Goal: Task Accomplishment & Management: Manage account settings

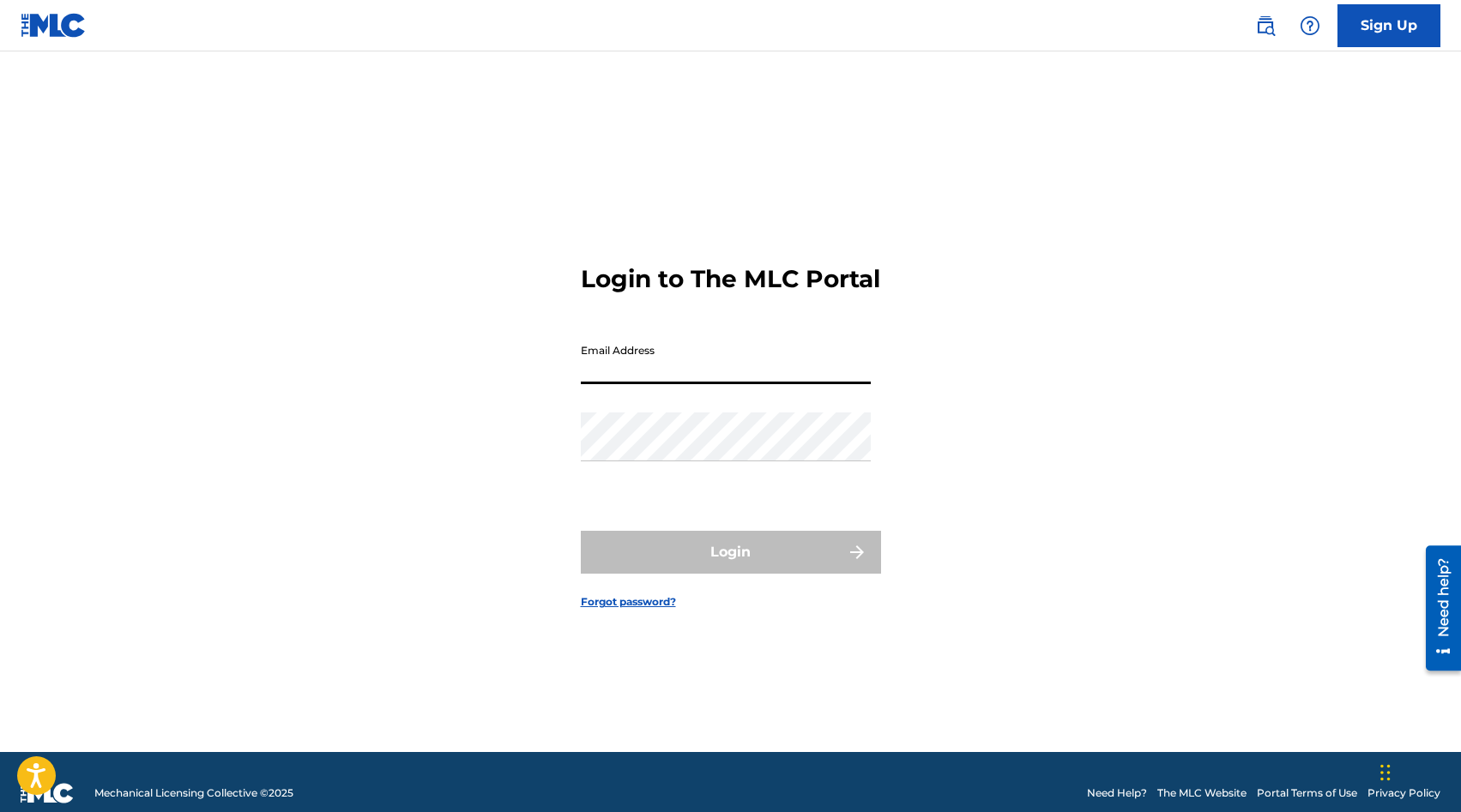
click at [657, 378] on input "Email Address" at bounding box center [726, 359] width 290 height 49
type input "[EMAIL_ADDRESS][DOMAIN_NAME]"
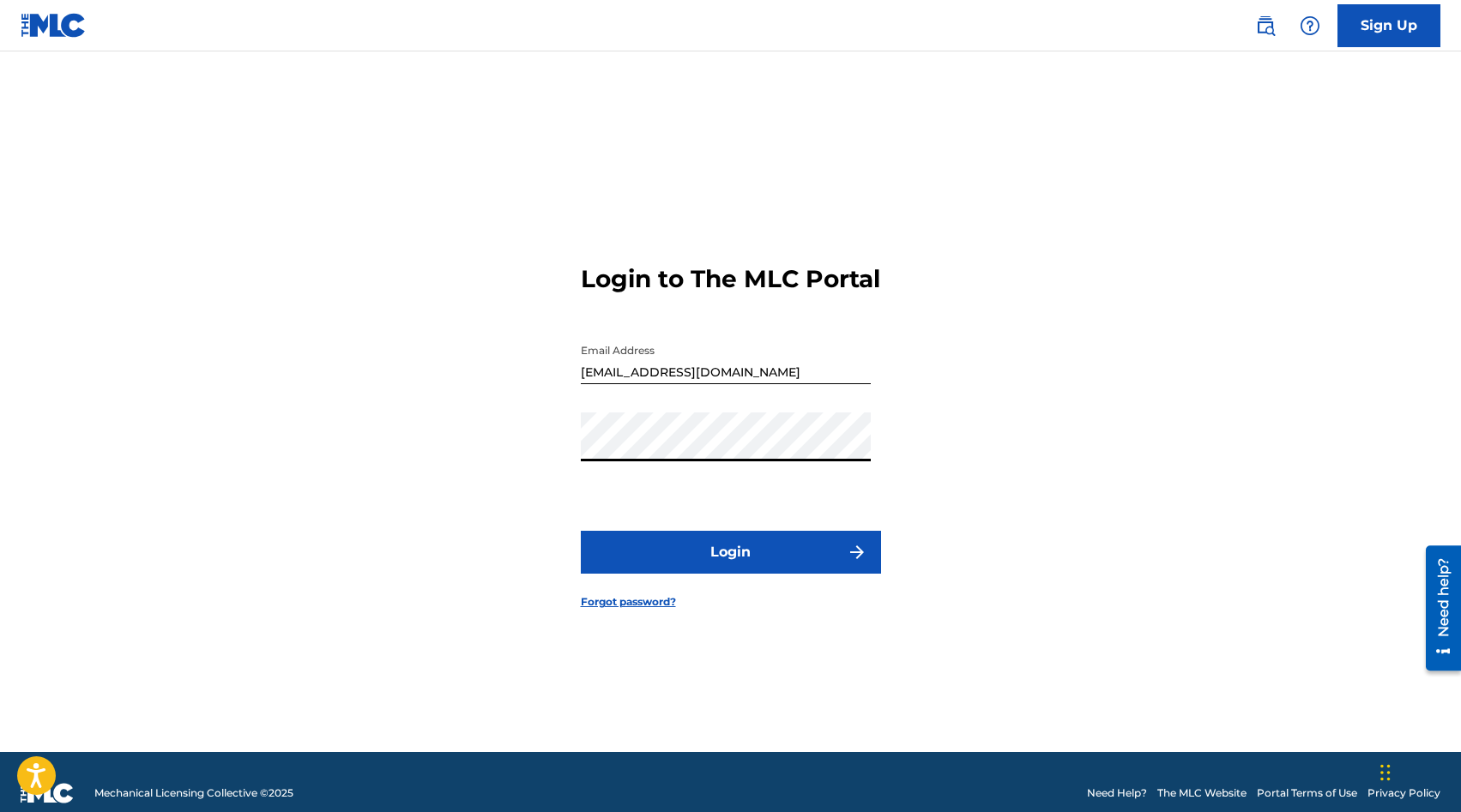
click at [683, 557] on button "Login" at bounding box center [731, 552] width 301 height 43
click at [682, 571] on button "Login" at bounding box center [731, 552] width 301 height 43
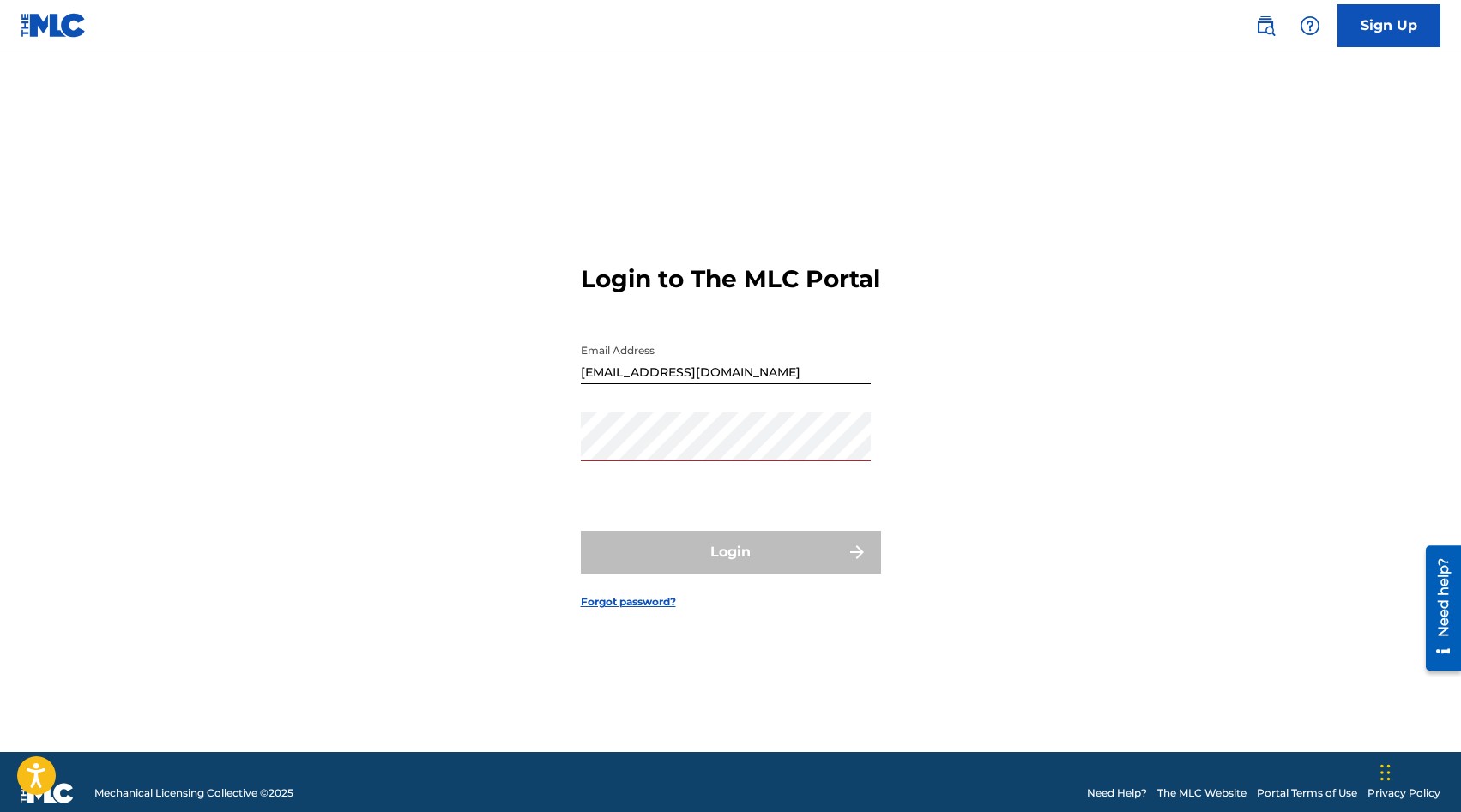
click at [1369, 40] on link "Sign Up" at bounding box center [1389, 25] width 103 height 43
click at [66, 29] on img at bounding box center [53, 25] width 66 height 25
